Goal: Navigation & Orientation: Find specific page/section

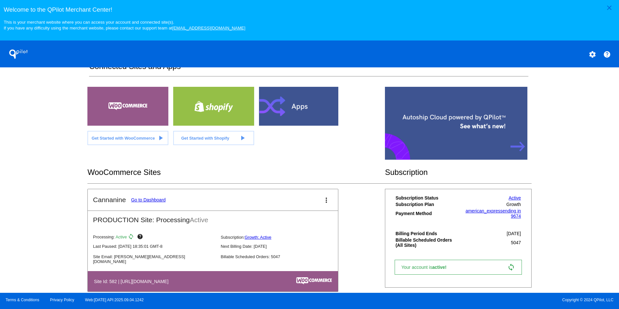
scroll to position [131, 0]
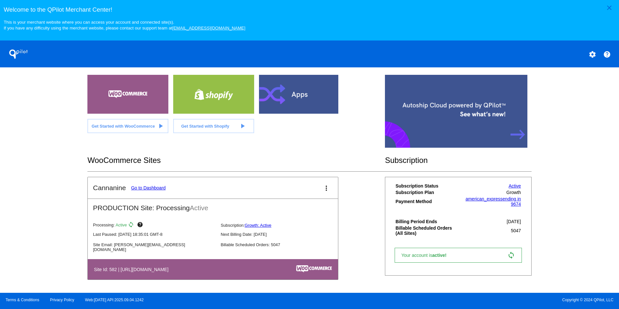
click at [153, 185] on mat-card-title "Cannanine Go to Dashboard" at bounding box center [129, 188] width 72 height 8
click at [159, 189] on link "Go to Dashboard" at bounding box center [148, 187] width 35 height 5
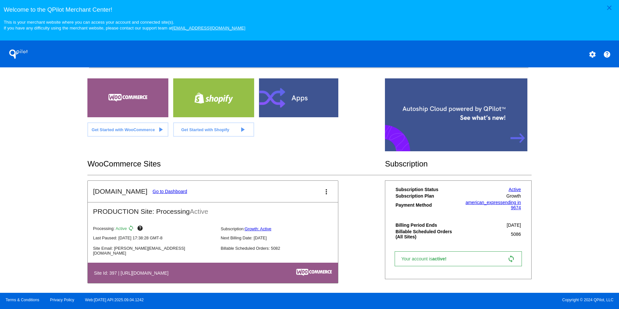
scroll to position [162, 0]
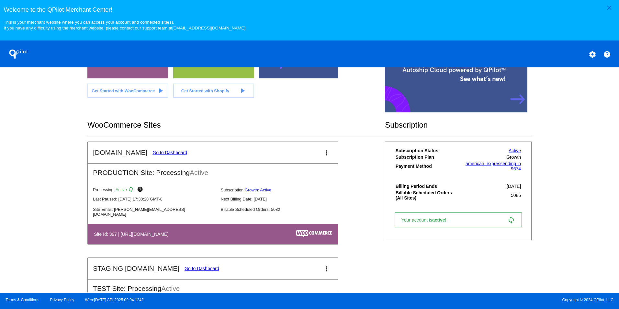
click at [165, 155] on link "Go to Dashboard" at bounding box center [169, 152] width 35 height 5
